Goal: Transaction & Acquisition: Purchase product/service

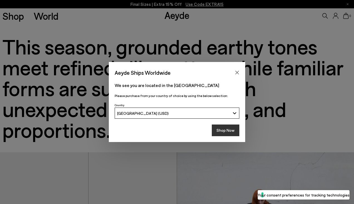
click at [227, 127] on button "Shop Now" at bounding box center [226, 131] width 28 height 12
click at [227, 131] on button "Shop Now" at bounding box center [226, 131] width 28 height 12
click at [226, 131] on button "Shop Now" at bounding box center [226, 131] width 28 height 12
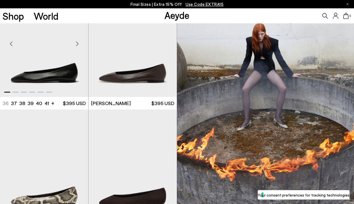
scroll to position [153, 0]
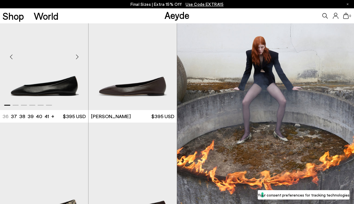
click at [77, 58] on div "Next slide" at bounding box center [77, 57] width 17 height 17
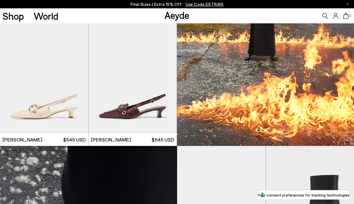
scroll to position [2290, 0]
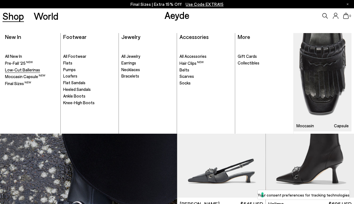
click at [15, 70] on span "Low-Cut Ballerinas" at bounding box center [22, 69] width 35 height 5
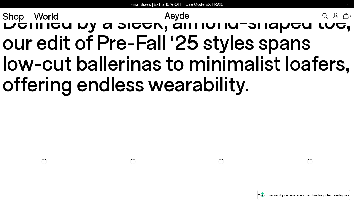
scroll to position [362, 0]
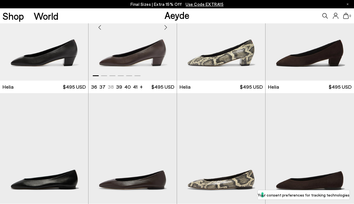
click at [164, 30] on div "Next slide" at bounding box center [165, 27] width 17 height 17
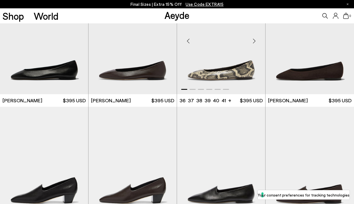
scroll to position [475, 0]
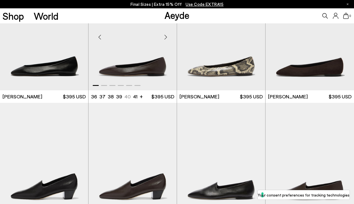
click at [163, 38] on div "Next slide" at bounding box center [165, 37] width 17 height 17
